Goal: Check status: Check status

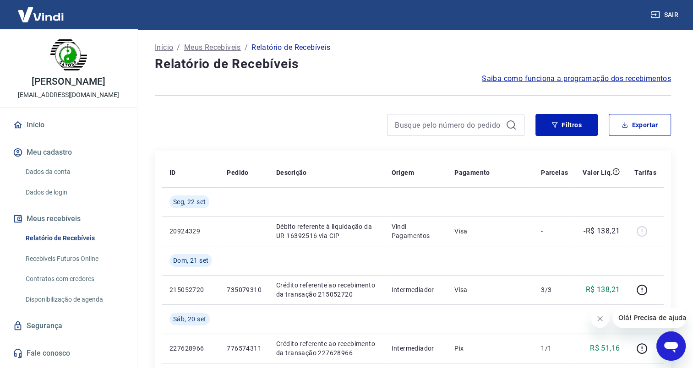
click at [601, 321] on icon "Fechar mensagem da empresa" at bounding box center [599, 318] width 7 height 7
click at [454, 124] on input at bounding box center [448, 125] width 107 height 14
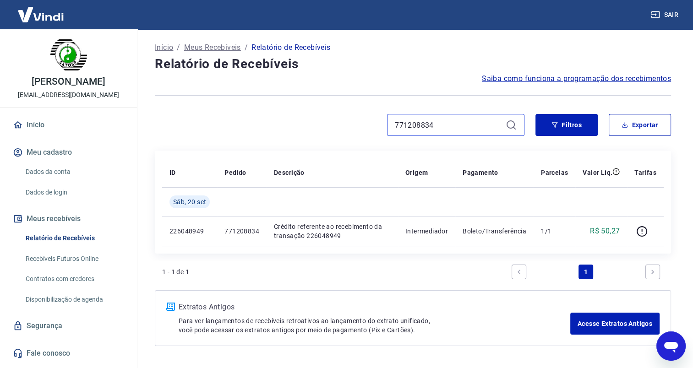
drag, startPoint x: 437, startPoint y: 125, endPoint x: 366, endPoint y: 126, distance: 71.9
click at [366, 126] on div "771208834" at bounding box center [340, 125] width 370 height 22
paste input "6574285"
drag, startPoint x: 452, startPoint y: 124, endPoint x: 370, endPoint y: 123, distance: 81.5
click at [370, 123] on div "776574285" at bounding box center [340, 125] width 370 height 22
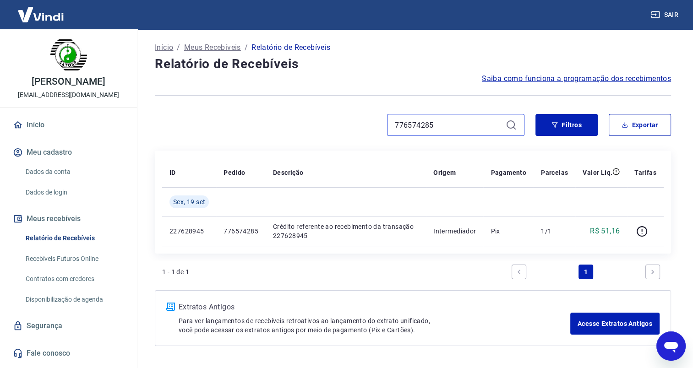
paste input "4"
drag, startPoint x: 449, startPoint y: 126, endPoint x: 356, endPoint y: 123, distance: 92.6
click at [356, 123] on div "776574284" at bounding box center [340, 125] width 370 height 22
paste input "99"
drag, startPoint x: 434, startPoint y: 127, endPoint x: 365, endPoint y: 126, distance: 69.6
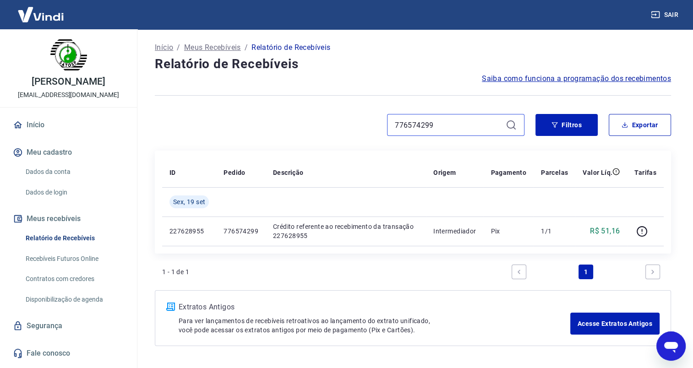
click at [365, 126] on div "776574299" at bounding box center [340, 125] width 370 height 22
paste input "311"
drag, startPoint x: 438, startPoint y: 125, endPoint x: 365, endPoint y: 125, distance: 73.3
click at [365, 125] on div "776574311" at bounding box center [340, 125] width 370 height 22
paste input "4"
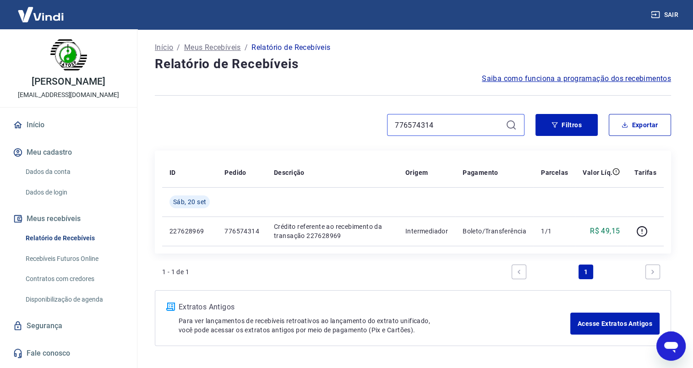
drag, startPoint x: 438, startPoint y: 122, endPoint x: 357, endPoint y: 122, distance: 81.1
click at [357, 122] on div "776574314" at bounding box center [340, 125] width 370 height 22
paste input "30"
drag, startPoint x: 464, startPoint y: 126, endPoint x: 353, endPoint y: 123, distance: 110.9
click at [353, 123] on div "776574330" at bounding box center [340, 125] width 370 height 22
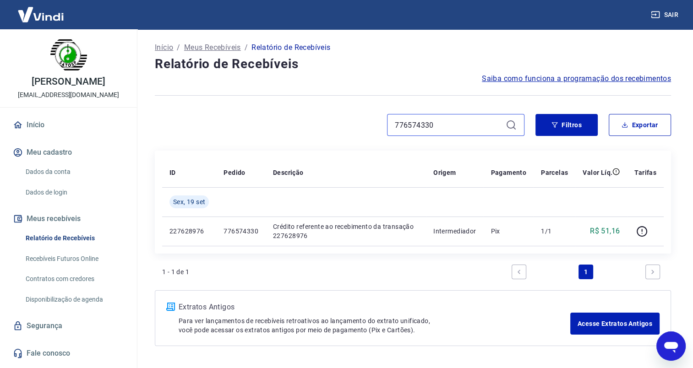
paste input "54"
drag, startPoint x: 434, startPoint y: 123, endPoint x: 382, endPoint y: 120, distance: 52.3
click at [382, 120] on div "776574354" at bounding box center [340, 125] width 370 height 22
paste input "5"
type input "776574355"
